Goal: Transaction & Acquisition: Purchase product/service

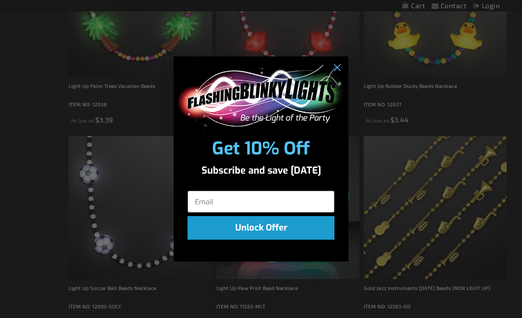
scroll to position [652, 0]
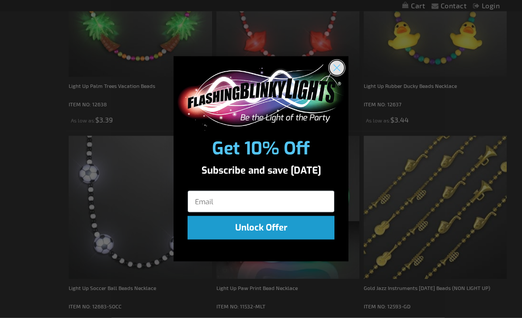
click at [340, 75] on circle "Close dialog" at bounding box center [337, 68] width 14 height 14
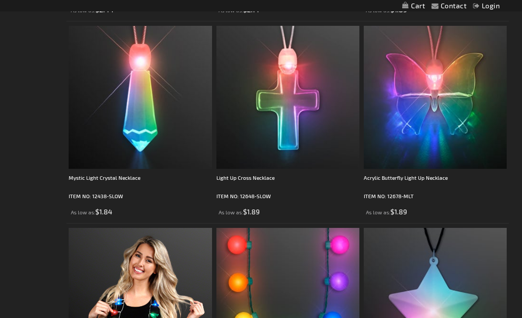
scroll to position [1355, 0]
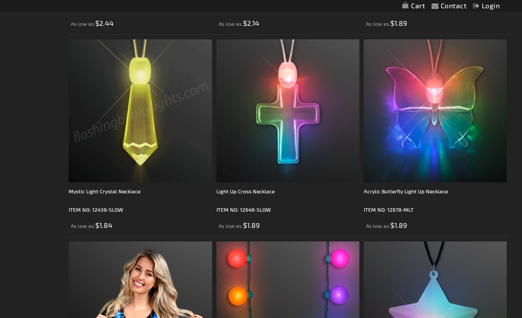
click at [101, 144] on img at bounding box center [140, 110] width 143 height 143
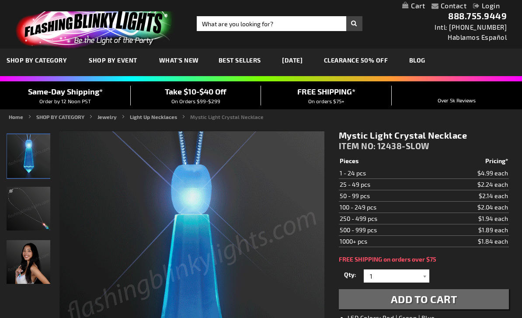
click at [426, 274] on div at bounding box center [425, 276] width 9 height 13
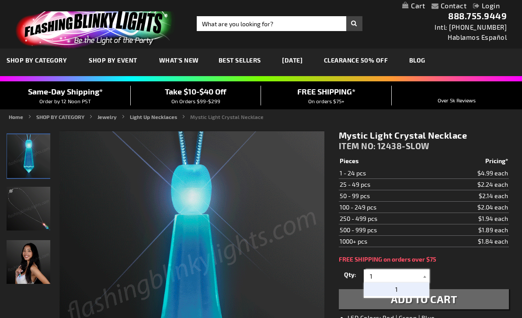
scroll to position [24, 0]
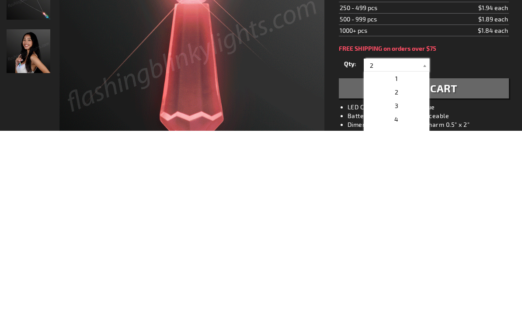
type input "25"
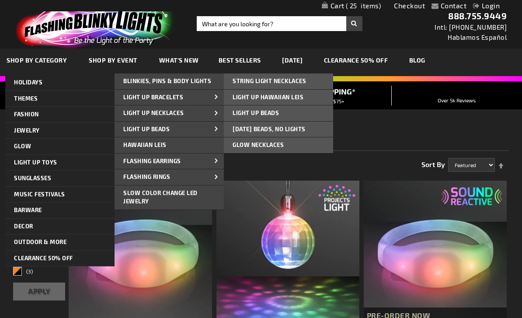
click at [298, 146] on link "Glow Necklaces" at bounding box center [278, 145] width 109 height 16
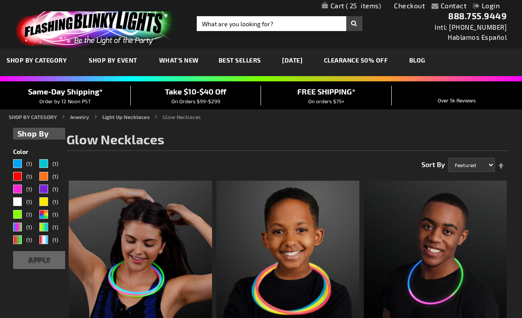
click at [382, 60] on link "CLEARANCE 50% OFF" at bounding box center [356, 60] width 77 height 29
click at [382, 66] on link "CLEARANCE 50% OFF" at bounding box center [356, 60] width 77 height 29
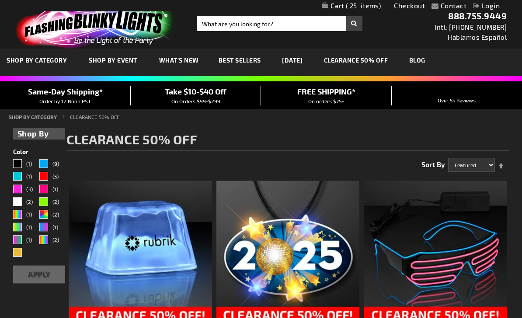
click at [252, 61] on span "Best Sellers" at bounding box center [240, 59] width 42 height 7
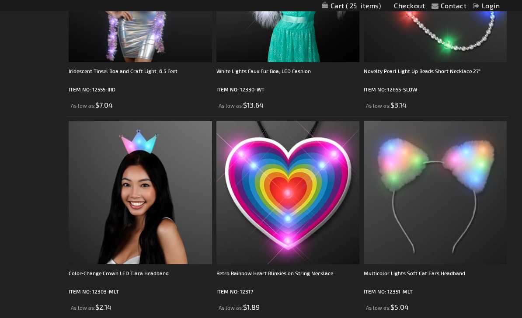
scroll to position [1758, 0]
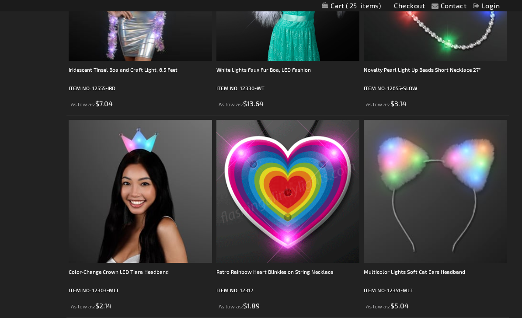
click at [299, 233] on img at bounding box center [288, 191] width 143 height 143
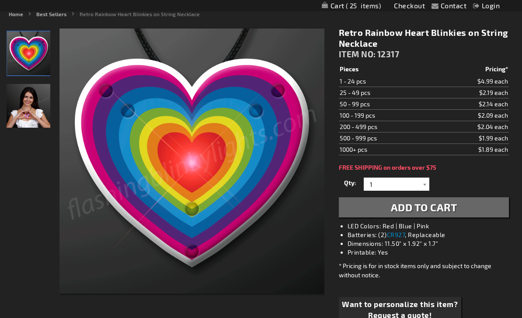
click at [24, 117] on img "Female wearing Retro Rainbow Heart Light Up Blinky Necklace" at bounding box center [29, 106] width 44 height 44
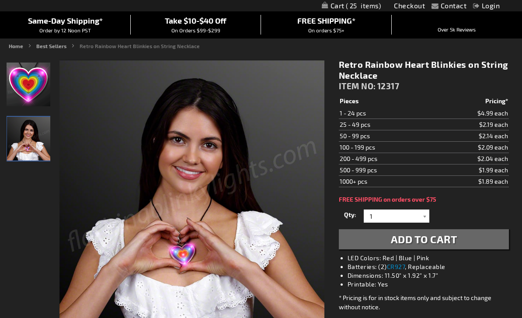
scroll to position [70, 0]
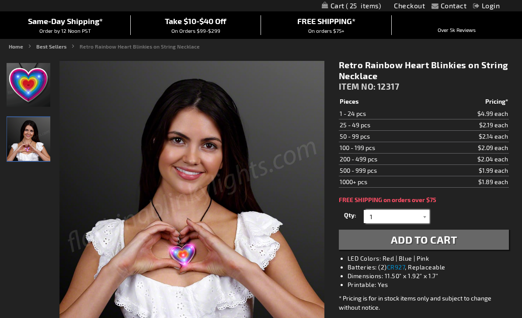
click at [394, 220] on input "1" at bounding box center [397, 216] width 63 height 13
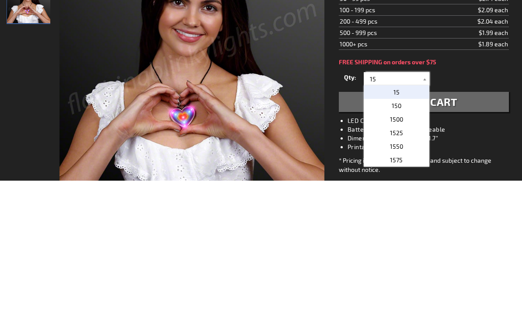
type input "15"
click at [400, 223] on p "15" at bounding box center [397, 230] width 66 height 14
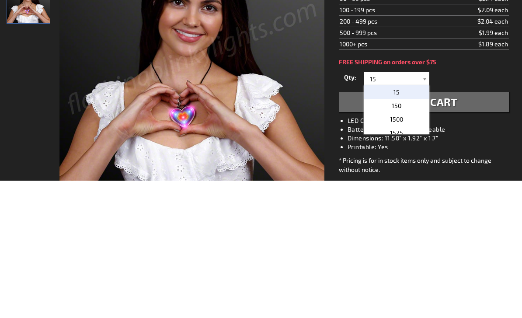
scroll to position [208, 0]
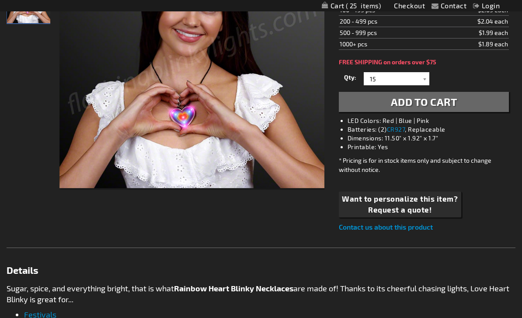
click at [459, 104] on button "Add to Cart" at bounding box center [424, 102] width 170 height 20
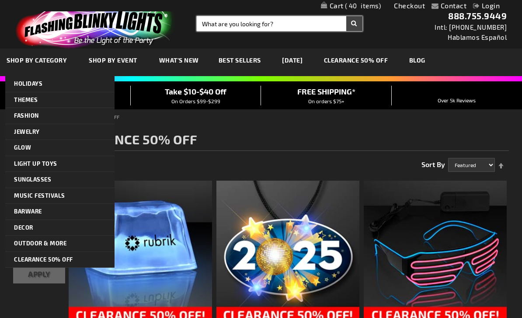
click at [285, 25] on input "Search" at bounding box center [280, 23] width 166 height 15
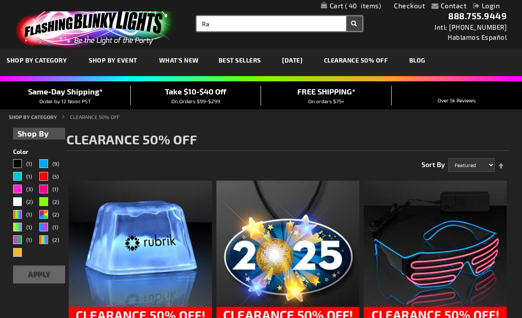
type input "R"
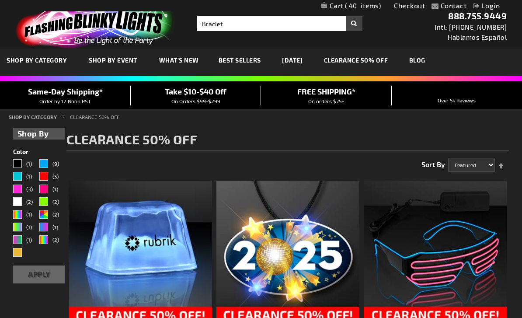
click at [358, 28] on button "Search" at bounding box center [355, 23] width 16 height 15
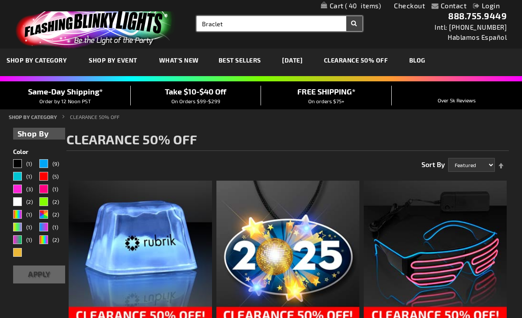
click at [301, 25] on input "Braclet" at bounding box center [280, 23] width 166 height 15
click at [308, 23] on input "Braclet" at bounding box center [280, 23] width 166 height 15
type input "Bracelets"
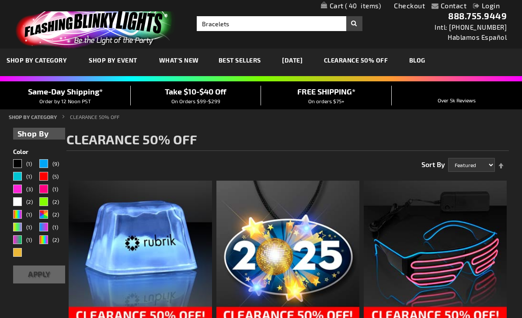
click at [356, 25] on button "Search" at bounding box center [355, 23] width 16 height 15
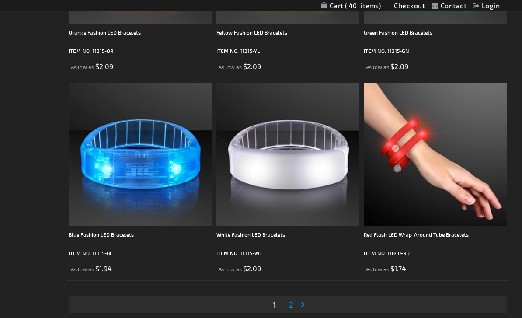
scroll to position [3941, 0]
click at [294, 305] on link "Page 2" at bounding box center [291, 304] width 8 height 13
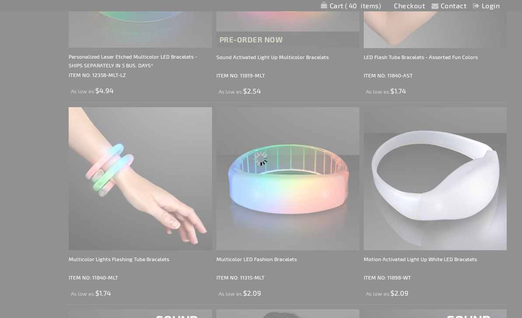
scroll to position [0, 0]
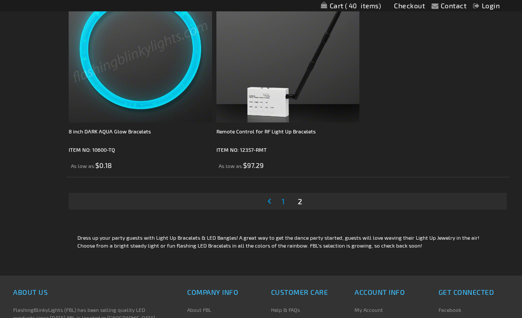
scroll to position [1819, 0]
click at [282, 207] on link "Page 1" at bounding box center [283, 201] width 7 height 13
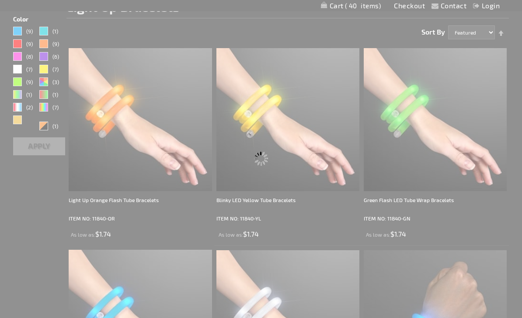
scroll to position [0, 0]
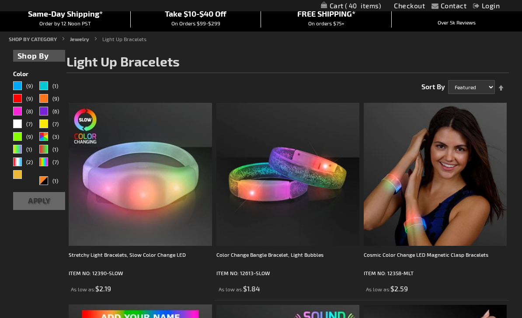
scroll to position [77, 0]
click at [315, 217] on img at bounding box center [288, 175] width 143 height 143
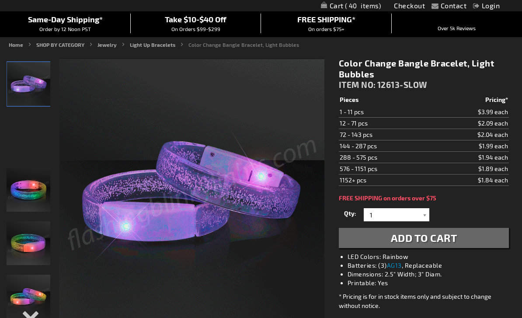
scroll to position [72, 0]
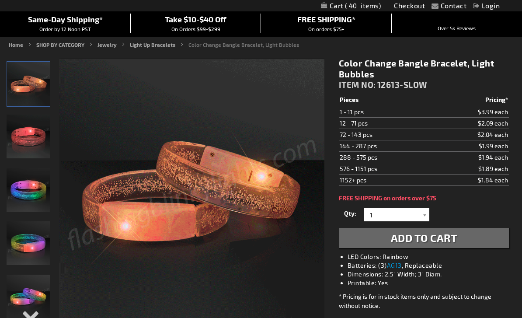
click at [25, 143] on img "Color Change Bangle Bracelet, Light Bubbles" at bounding box center [29, 137] width 44 height 44
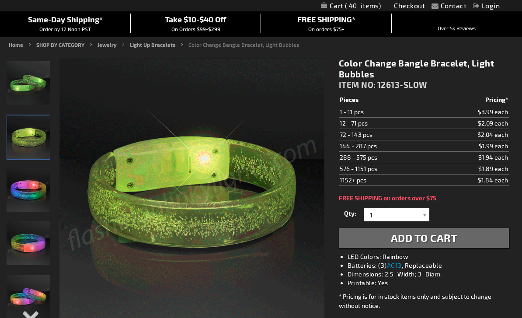
click at [27, 192] on img "Color Change Bangle Bracelet, Light Bubbles" at bounding box center [29, 190] width 44 height 44
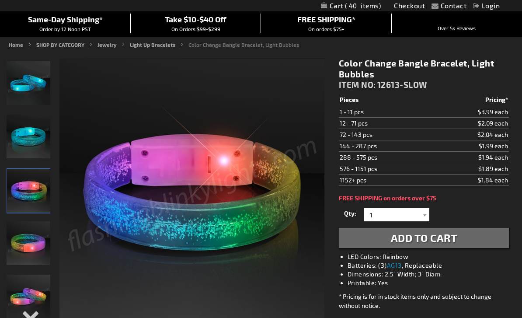
click at [28, 242] on img "Color Change Bangle Bracelet, Light Bubbles" at bounding box center [29, 243] width 44 height 44
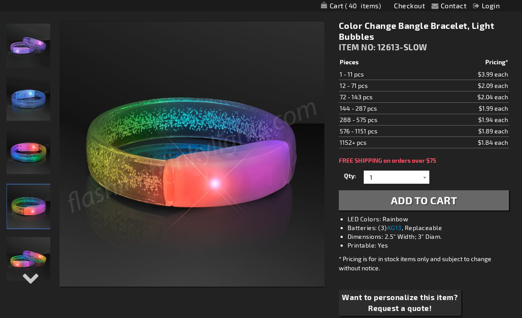
scroll to position [109, 0]
click at [403, 182] on input "1" at bounding box center [397, 177] width 63 height 13
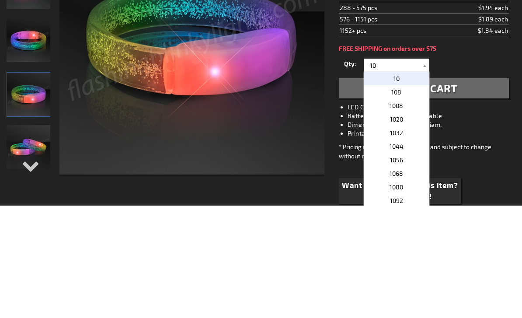
scroll to position [222, 0]
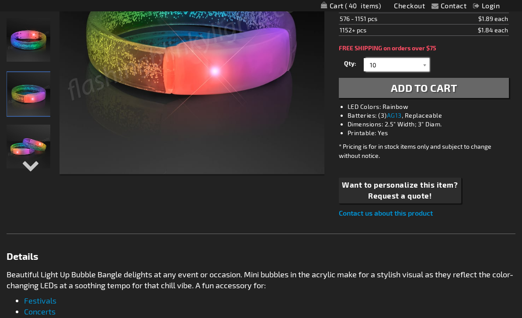
type input "10"
click at [464, 87] on button "Add to Cart" at bounding box center [424, 88] width 170 height 20
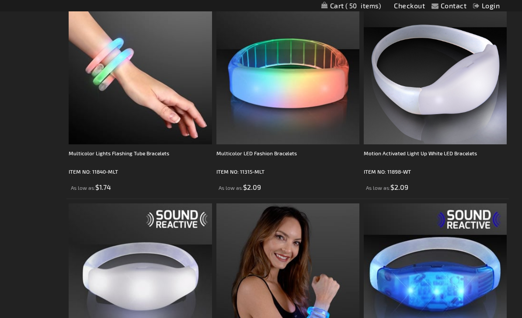
scroll to position [584, 0]
click at [478, 105] on img at bounding box center [435, 73] width 143 height 143
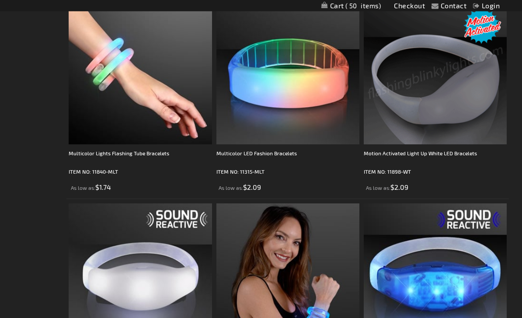
click at [477, 101] on img at bounding box center [435, 73] width 143 height 143
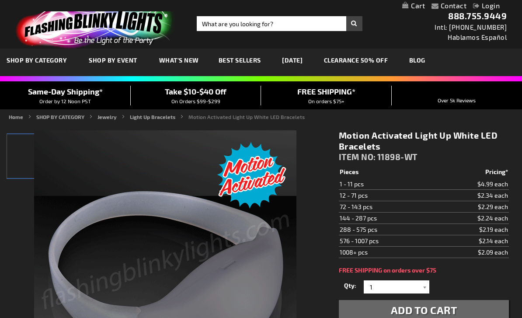
scroll to position [110, 0]
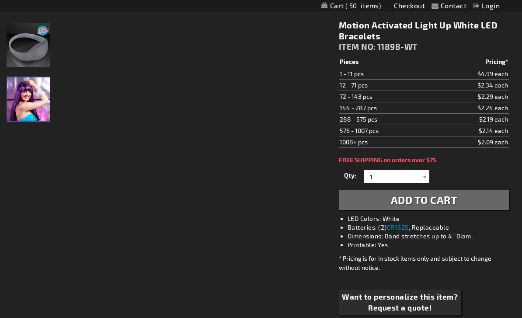
click at [18, 98] on img "Female wearing White Motion Activated Light Up Bracelet" at bounding box center [29, 99] width 44 height 44
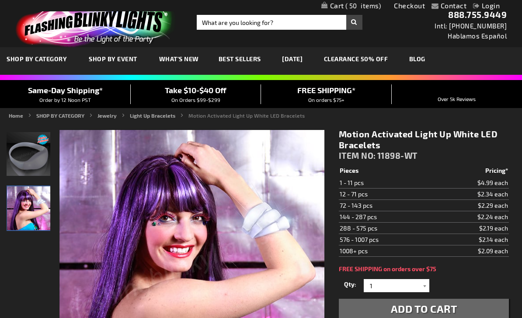
scroll to position [0, 0]
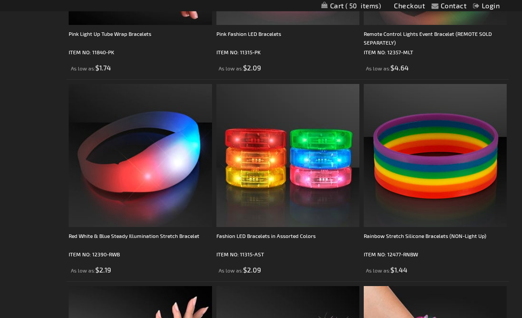
scroll to position [1513, 0]
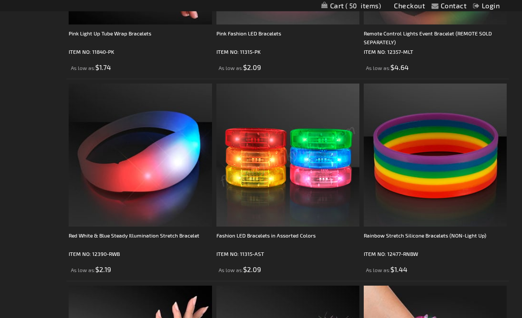
click at [312, 219] on img at bounding box center [288, 155] width 143 height 143
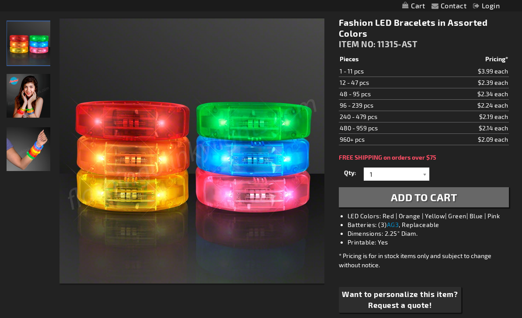
scroll to position [112, 0]
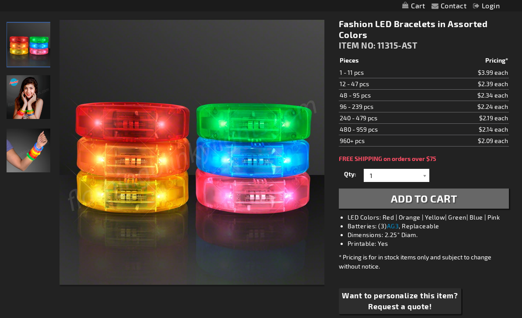
click at [28, 152] on img "Hand model wearing Light Up Assorted Colors LED Fashion Bracelets" at bounding box center [29, 151] width 44 height 44
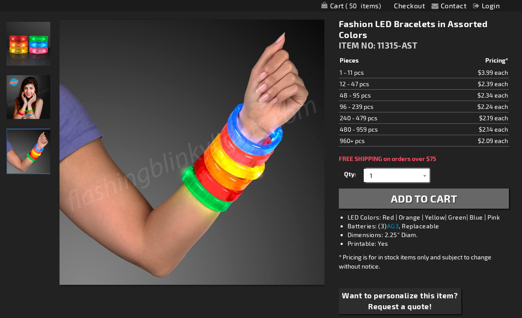
click at [404, 177] on input "1" at bounding box center [397, 175] width 63 height 13
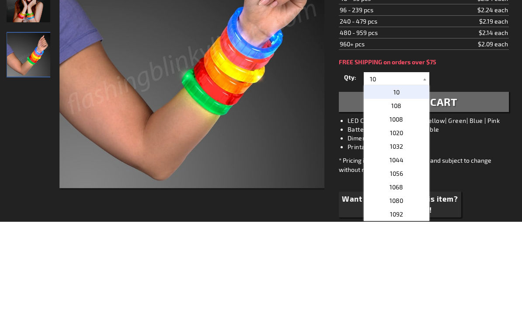
scroll to position [208, 0]
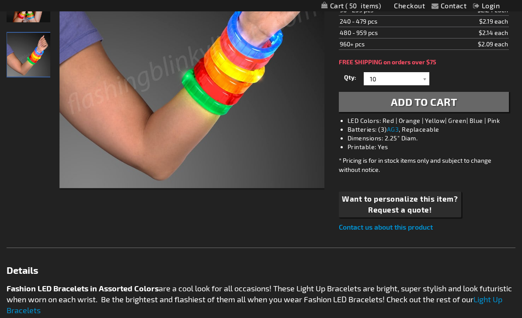
click at [466, 104] on button "Add to Cart" at bounding box center [424, 102] width 170 height 20
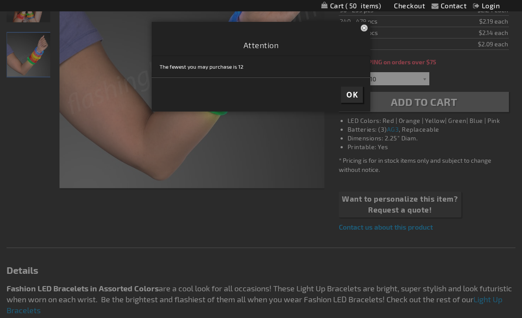
click at [357, 97] on span "OK" at bounding box center [352, 95] width 11 height 10
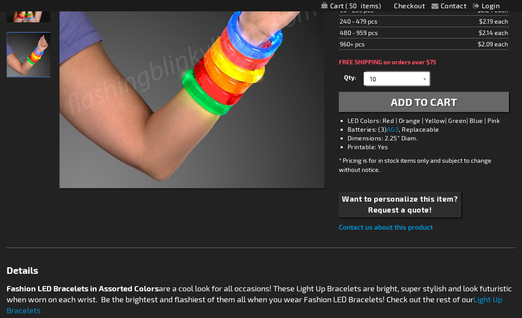
click at [400, 82] on input "10" at bounding box center [397, 78] width 63 height 13
type input "12"
click at [459, 102] on button "Add to Cart" at bounding box center [424, 102] width 170 height 20
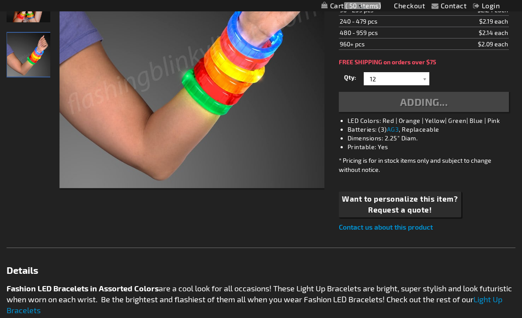
scroll to position [175, 0]
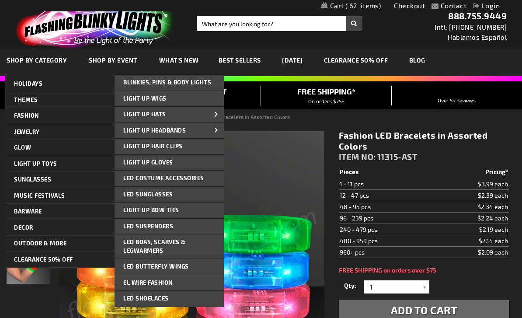
click at [191, 278] on link "EL Wire Fashion" at bounding box center [169, 283] width 109 height 16
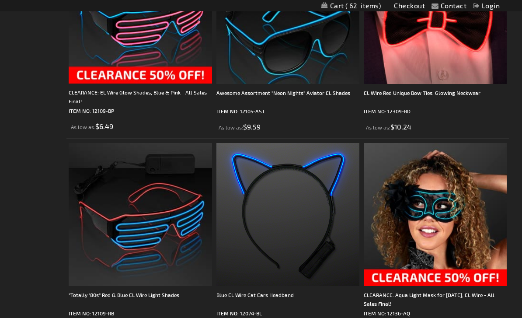
scroll to position [432, 0]
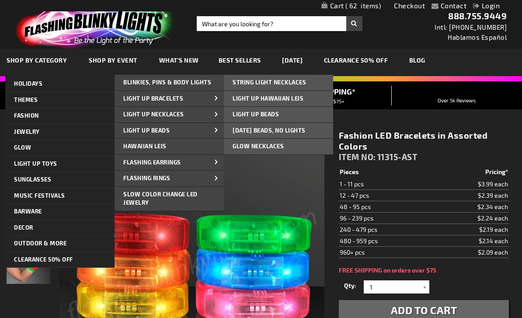
click at [303, 85] on span "String Light Necklaces" at bounding box center [270, 82] width 74 height 7
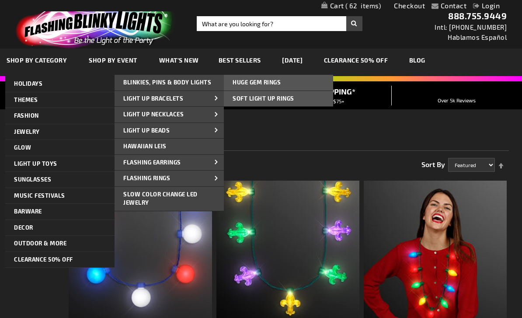
click at [297, 82] on link "Huge Gem Rings" at bounding box center [278, 83] width 109 height 16
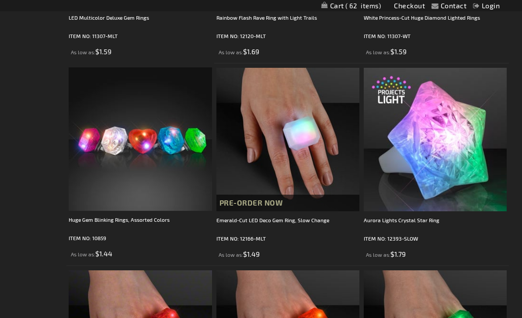
scroll to position [315, 0]
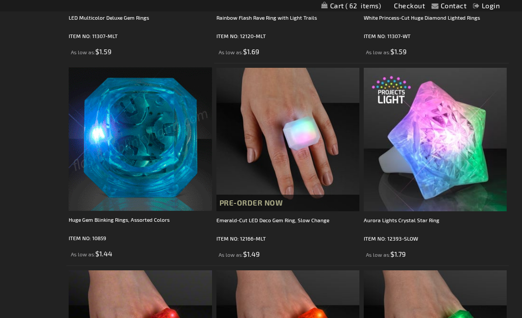
click at [105, 174] on img at bounding box center [140, 138] width 143 height 143
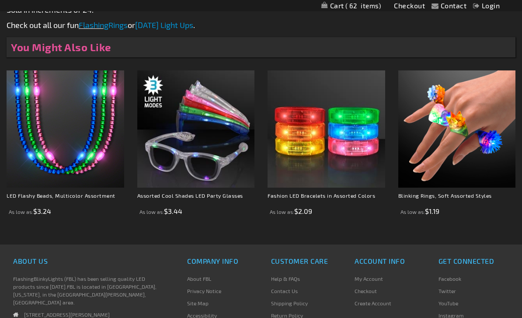
scroll to position [659, 0]
